Goal: Transaction & Acquisition: Obtain resource

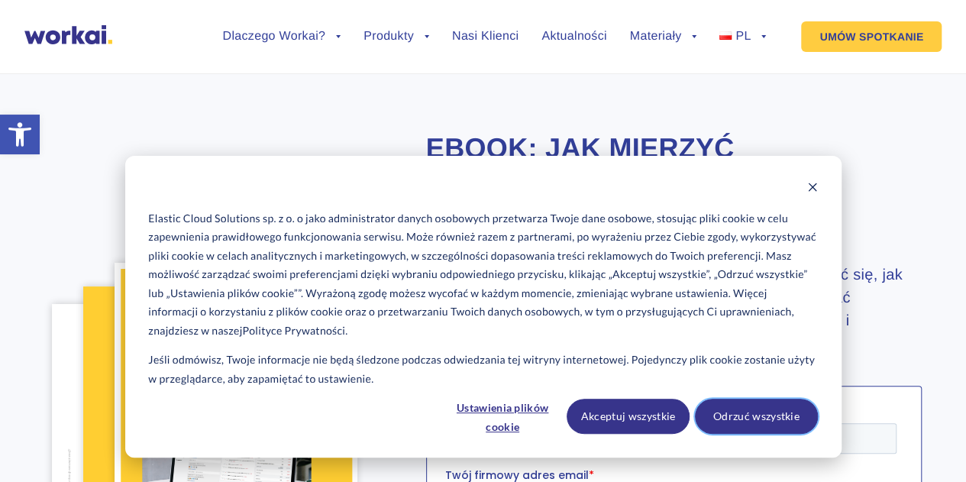
click at [777, 419] on button "Odrzuć wszystkie" at bounding box center [756, 416] width 123 height 35
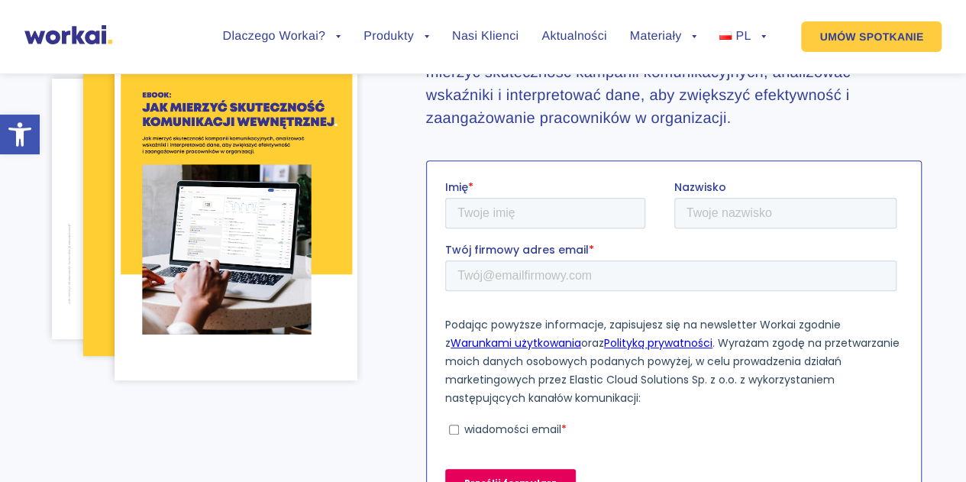
scroll to position [229, 0]
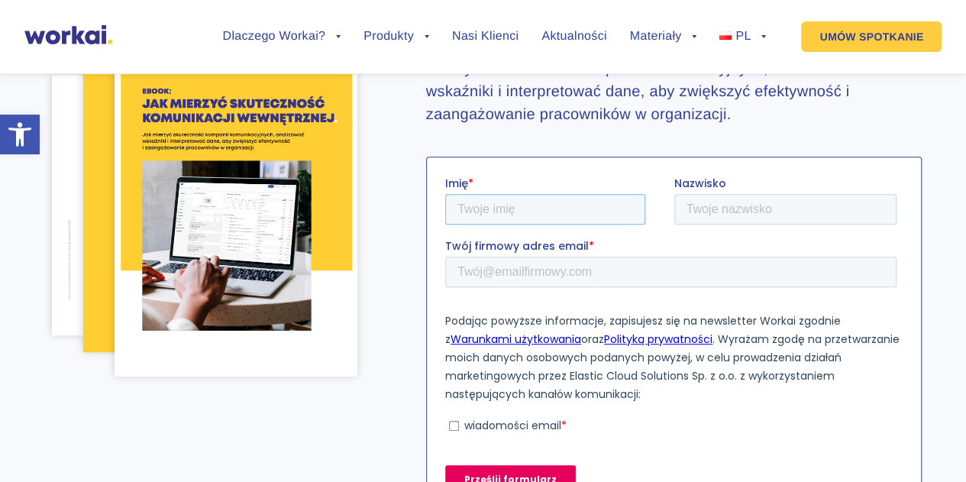
click at [593, 211] on input "Imię *" at bounding box center [544, 208] width 200 height 31
type input "[PERSON_NAME]"
click at [723, 202] on input "Nazwisko" at bounding box center [784, 208] width 223 height 31
type input "Zajac"
click at [610, 270] on input "Twój firmowy adres email *" at bounding box center [669, 271] width 451 height 31
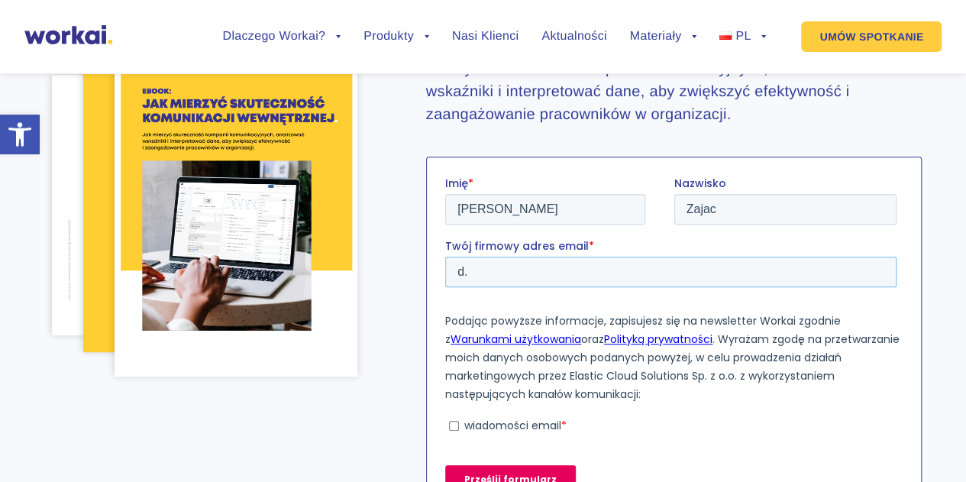
type input "d"
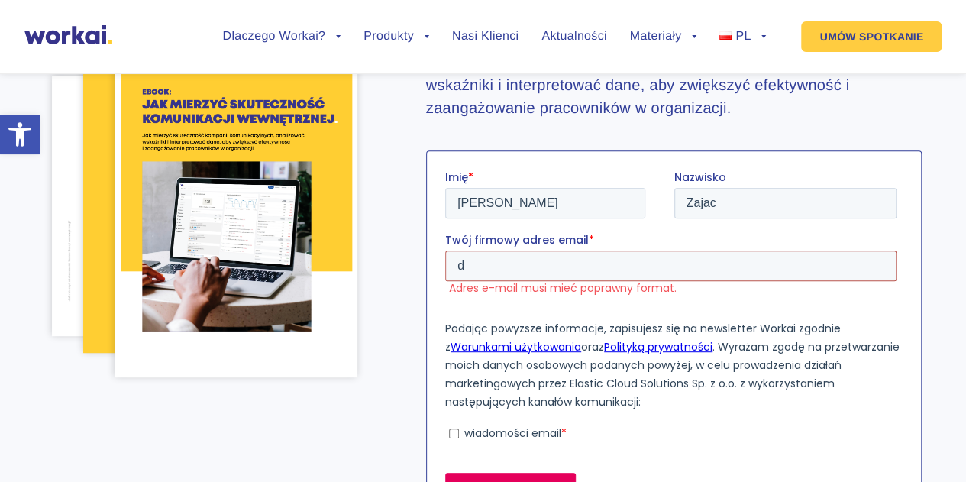
type input "[PERSON_NAME][EMAIL_ADDRESS][DOMAIN_NAME]"
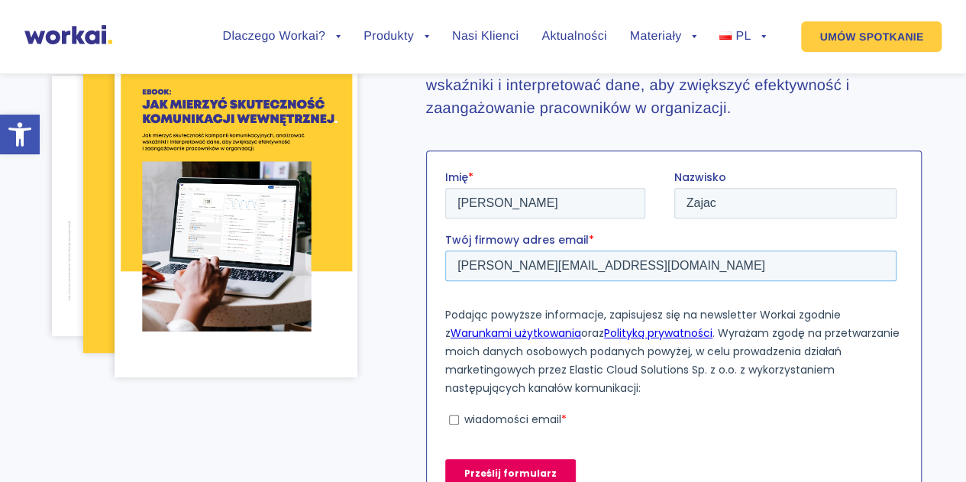
scroll to position [229, 0]
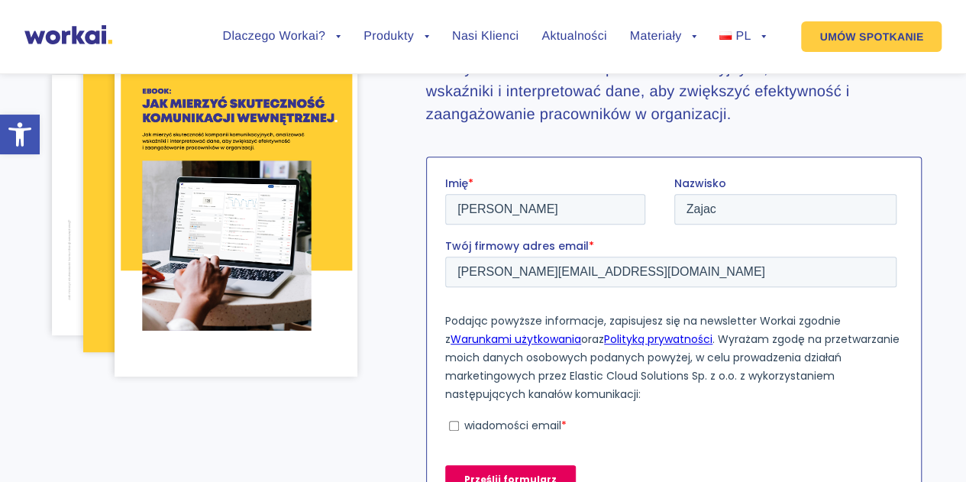
click at [453, 425] on input "wiadomości email *" at bounding box center [453, 425] width 10 height 10
checkbox input "true"
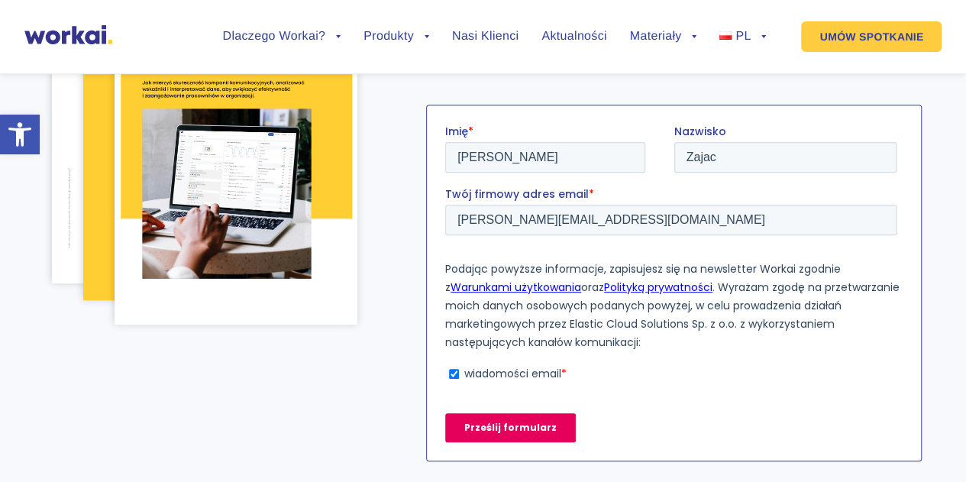
scroll to position [305, 0]
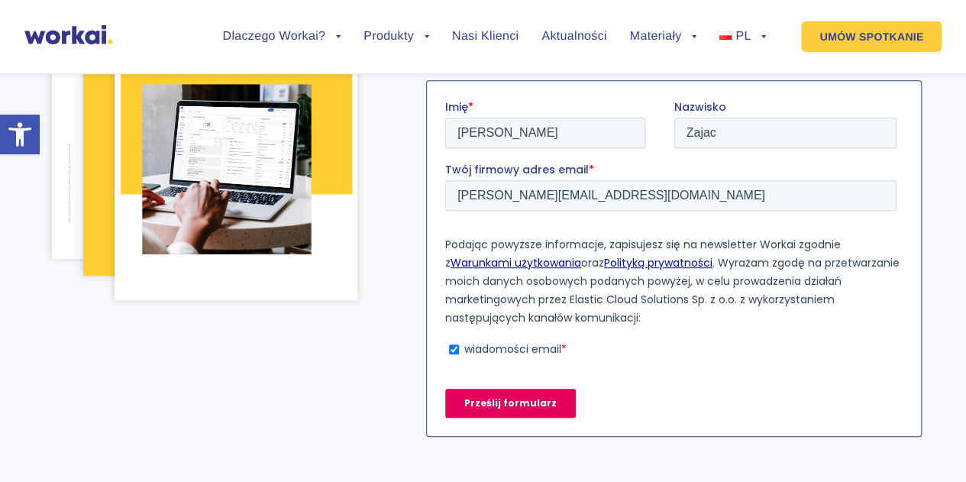
click at [523, 400] on input "Prześlij formularz" at bounding box center [509, 402] width 131 height 29
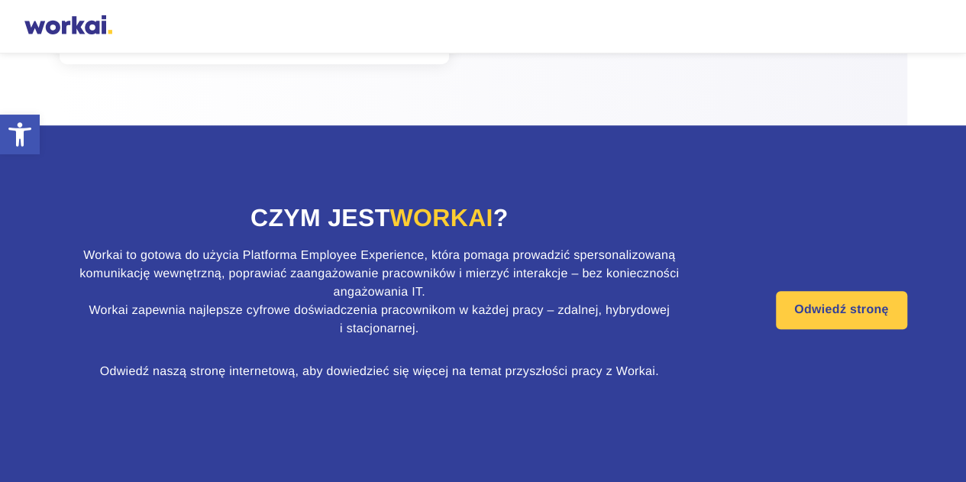
scroll to position [397, 0]
